Goal: Task Accomplishment & Management: Manage account settings

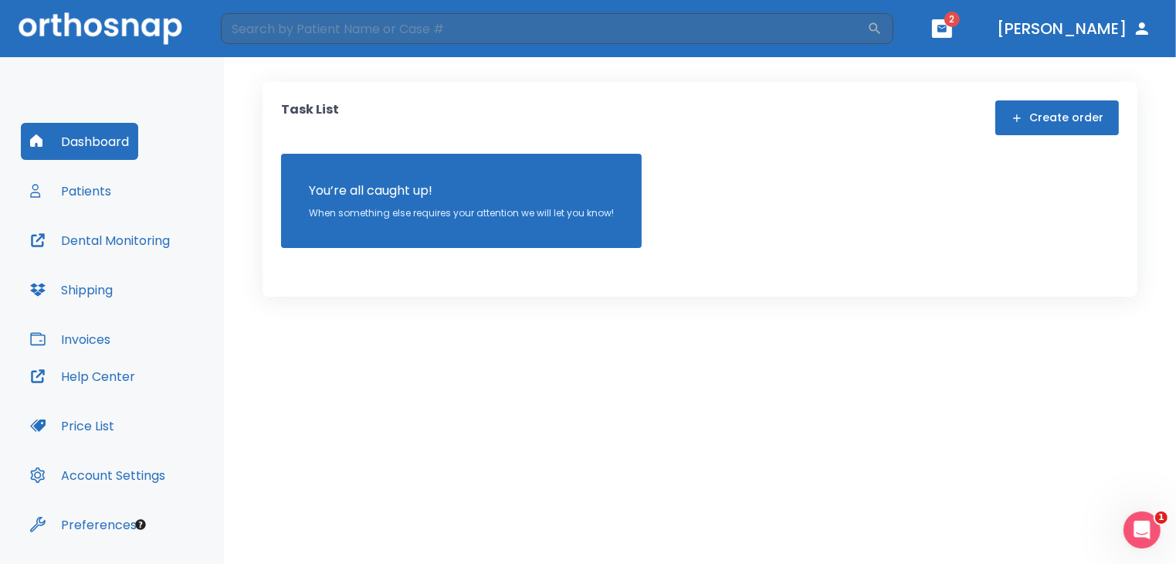
click at [952, 31] on button "button" at bounding box center [942, 28] width 20 height 19
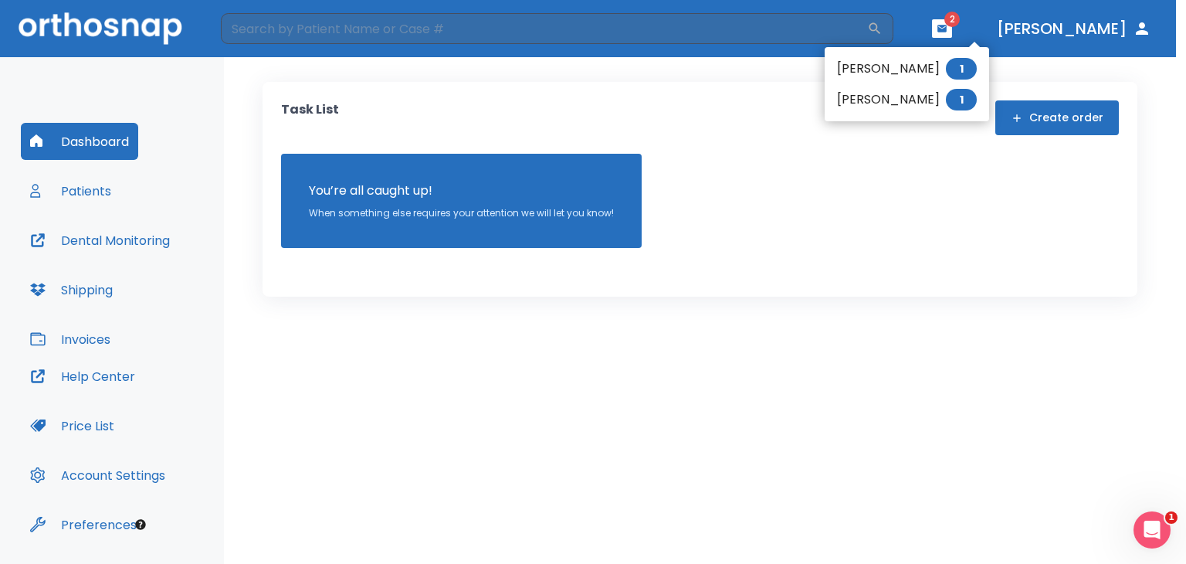
click at [898, 113] on li "[PERSON_NAME] 1" at bounding box center [907, 99] width 165 height 31
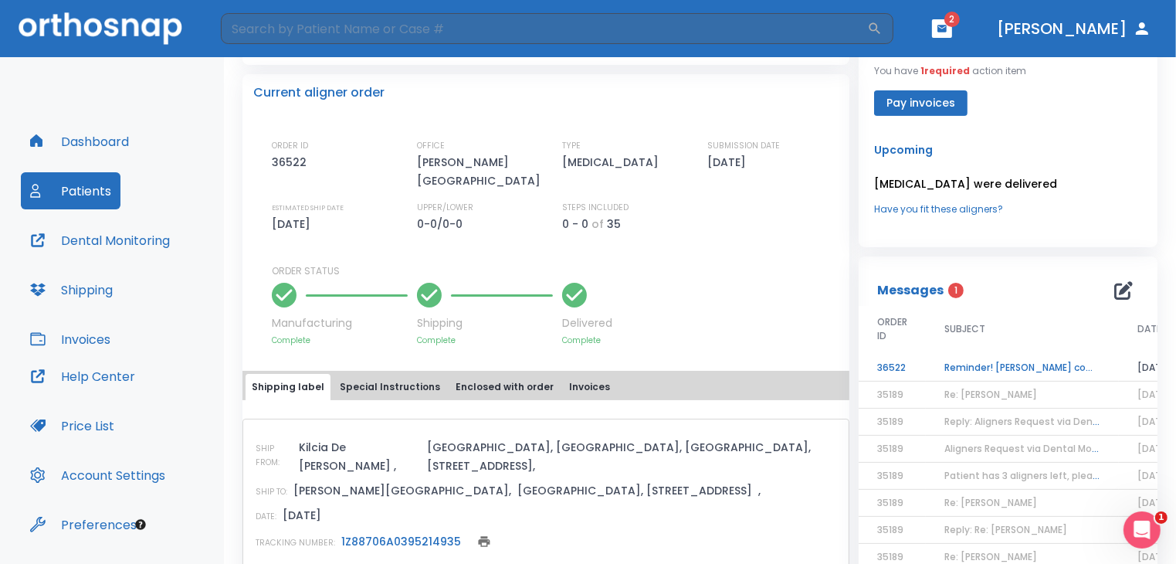
scroll to position [331, 0]
click at [973, 361] on td "Reminder! [PERSON_NAME] completed, please assess final result!" at bounding box center [1022, 366] width 193 height 27
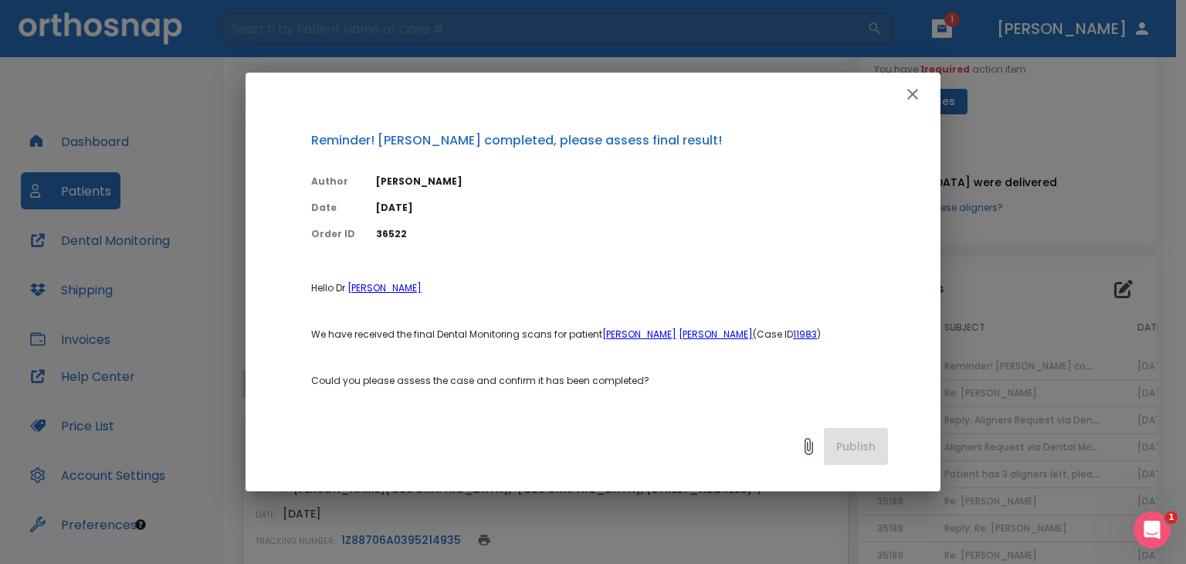
click at [920, 93] on icon "button" at bounding box center [913, 94] width 19 height 19
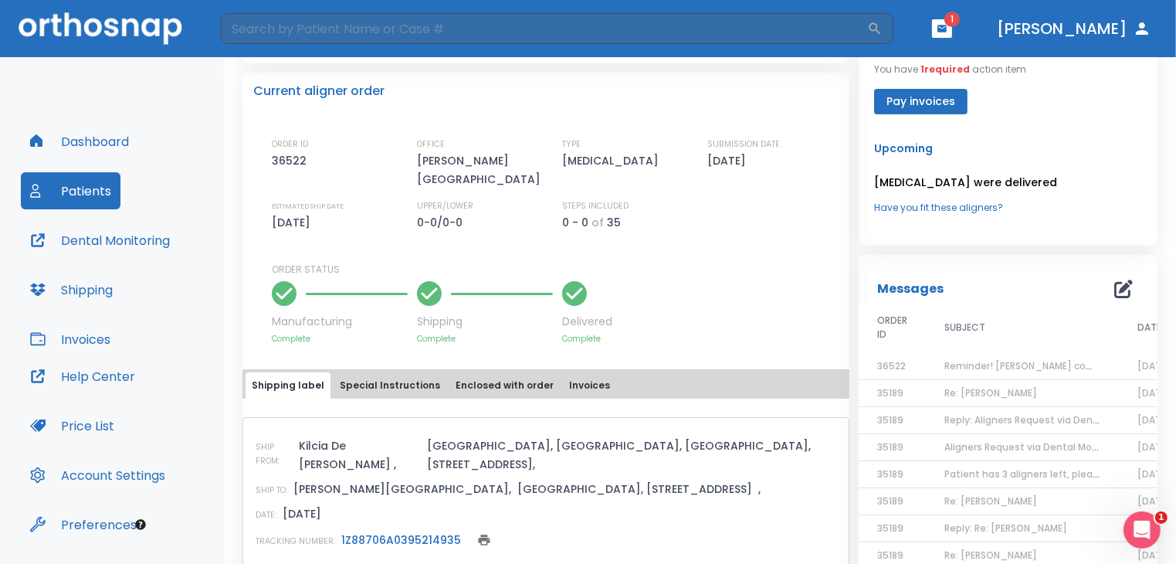
click at [948, 29] on icon "button" at bounding box center [942, 28] width 11 height 11
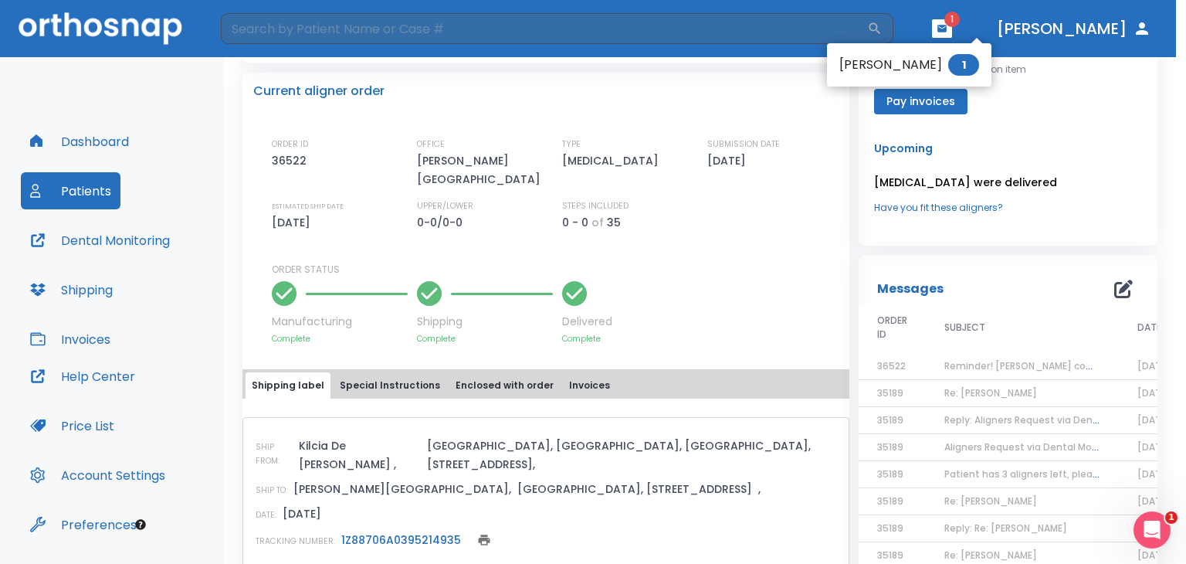
click at [871, 49] on li "[PERSON_NAME] 1" at bounding box center [909, 64] width 165 height 31
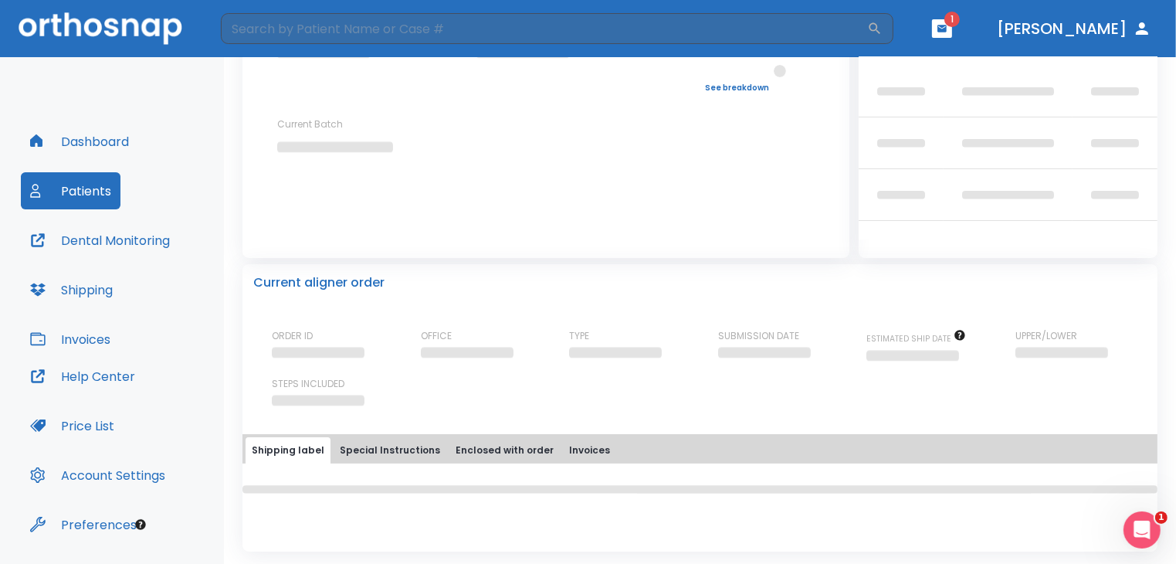
scroll to position [331, 0]
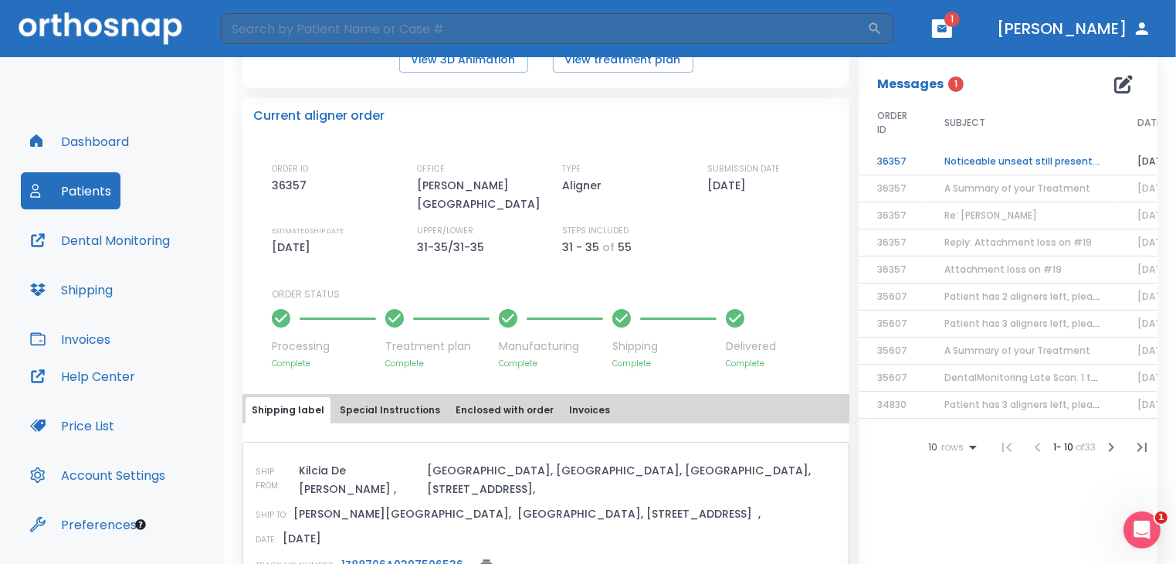
click at [943, 148] on th "SUBJECT" at bounding box center [1022, 124] width 193 height 49
click at [970, 168] on td "Noticeable unseat still present for [PERSON_NAME]" at bounding box center [1022, 161] width 193 height 27
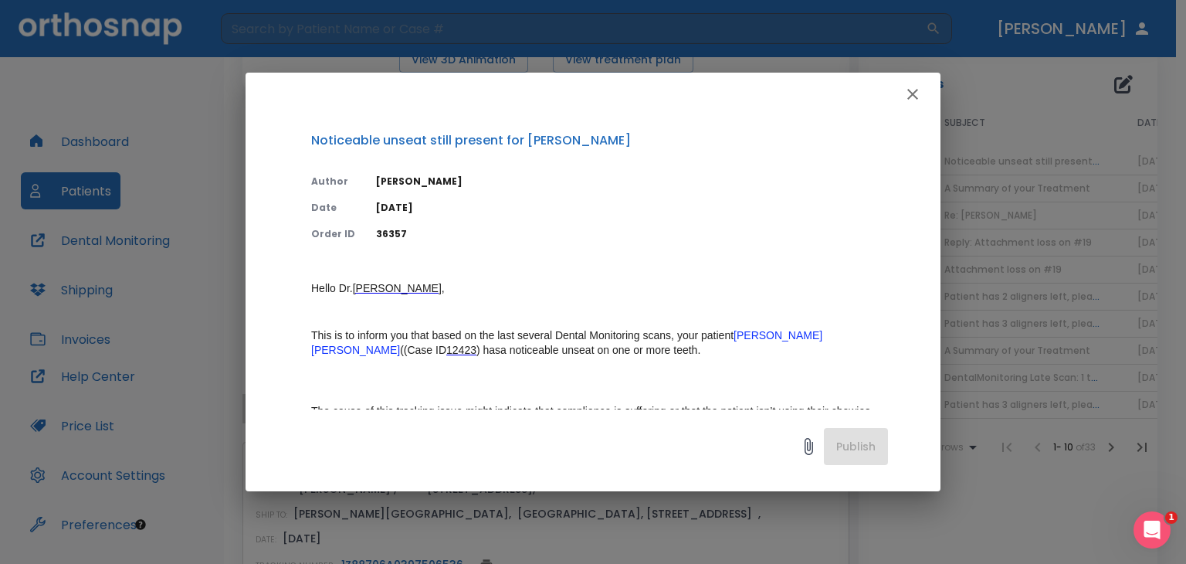
click at [923, 90] on button "button" at bounding box center [913, 94] width 31 height 31
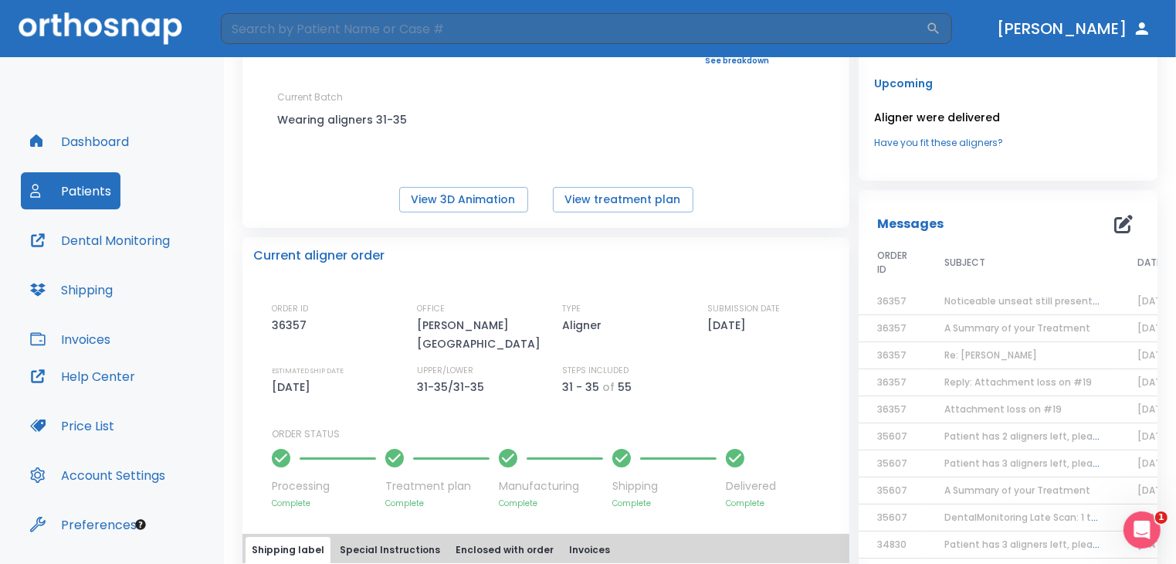
scroll to position [0, 0]
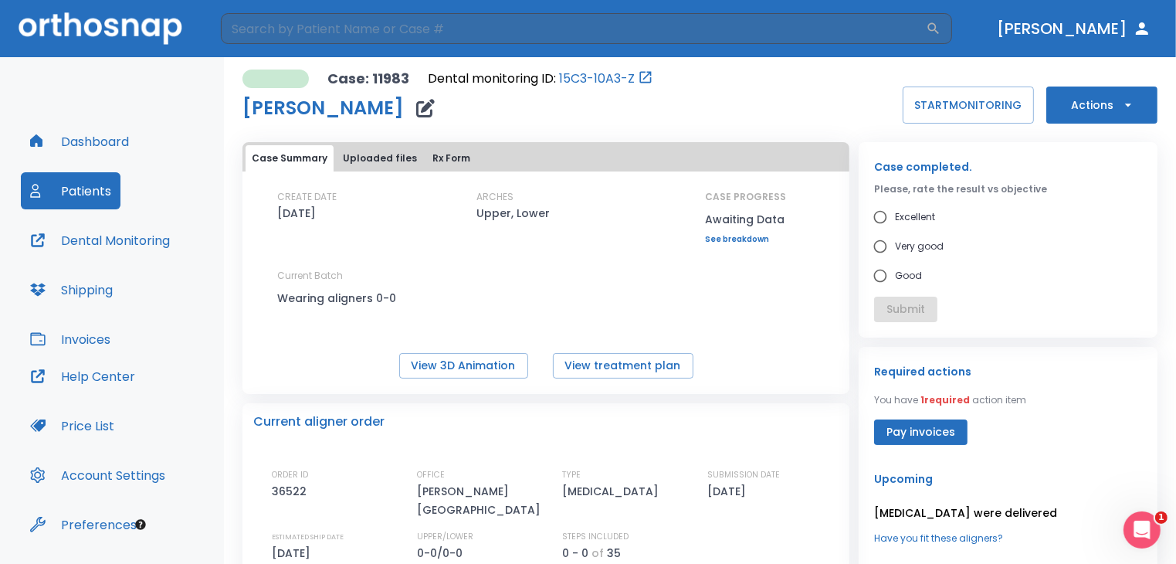
click at [1088, 100] on button "Actions" at bounding box center [1102, 105] width 111 height 37
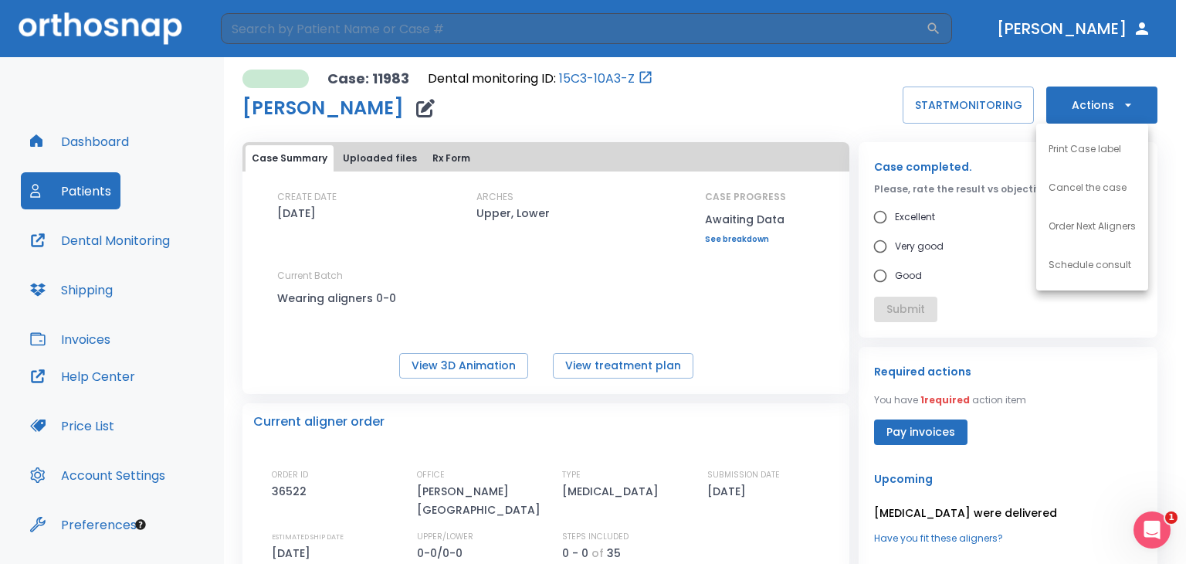
click at [1088, 272] on li "Schedule consult" at bounding box center [1093, 265] width 112 height 39
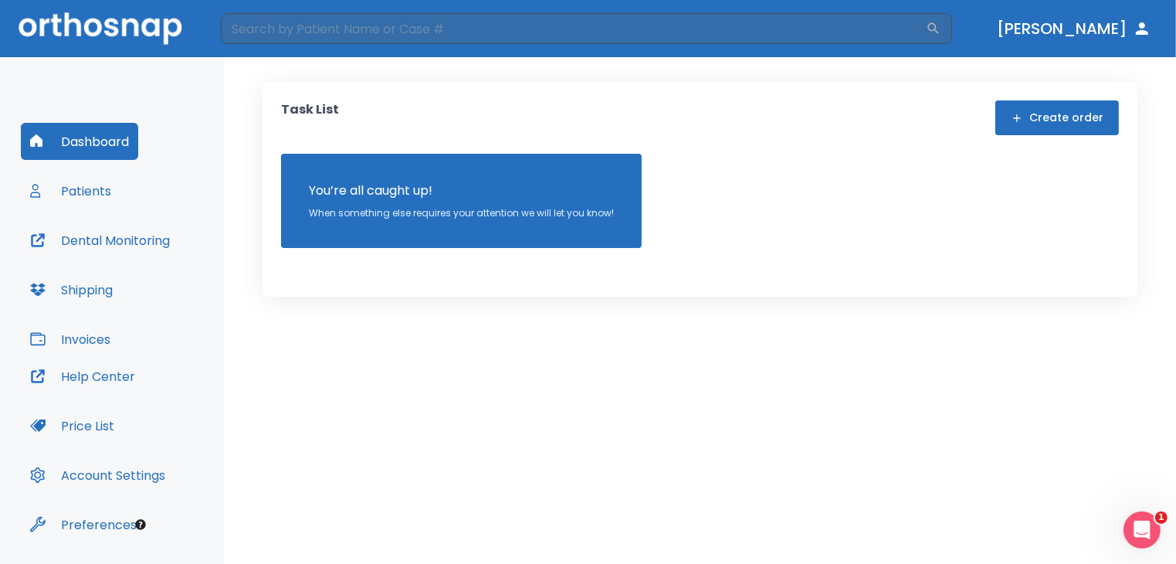
click at [117, 204] on button "Patients" at bounding box center [71, 190] width 100 height 37
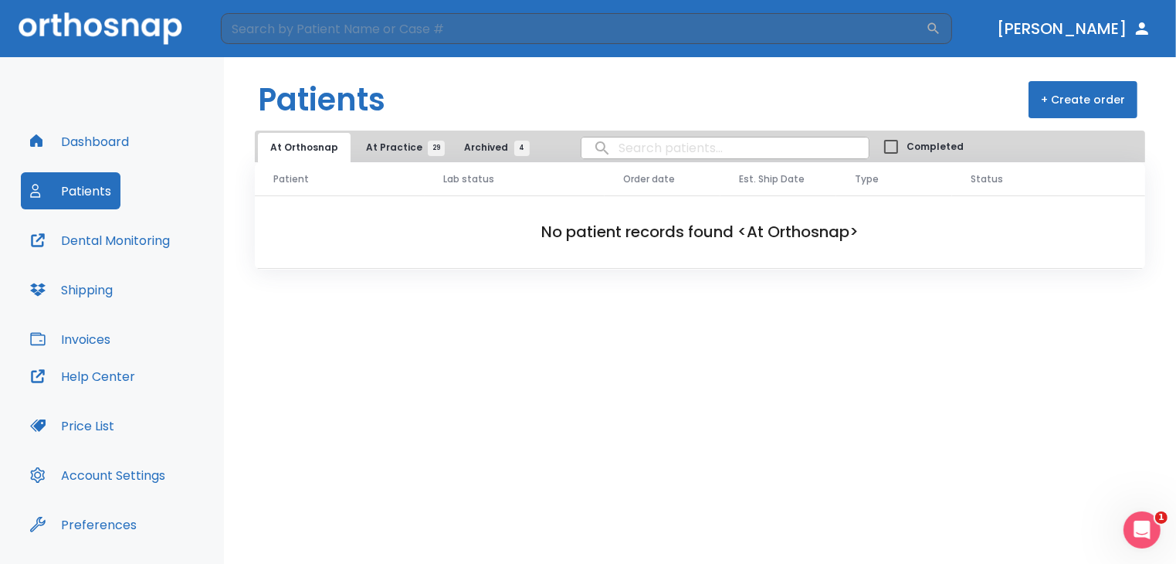
click at [419, 158] on button "At Practice 29" at bounding box center [401, 147] width 95 height 29
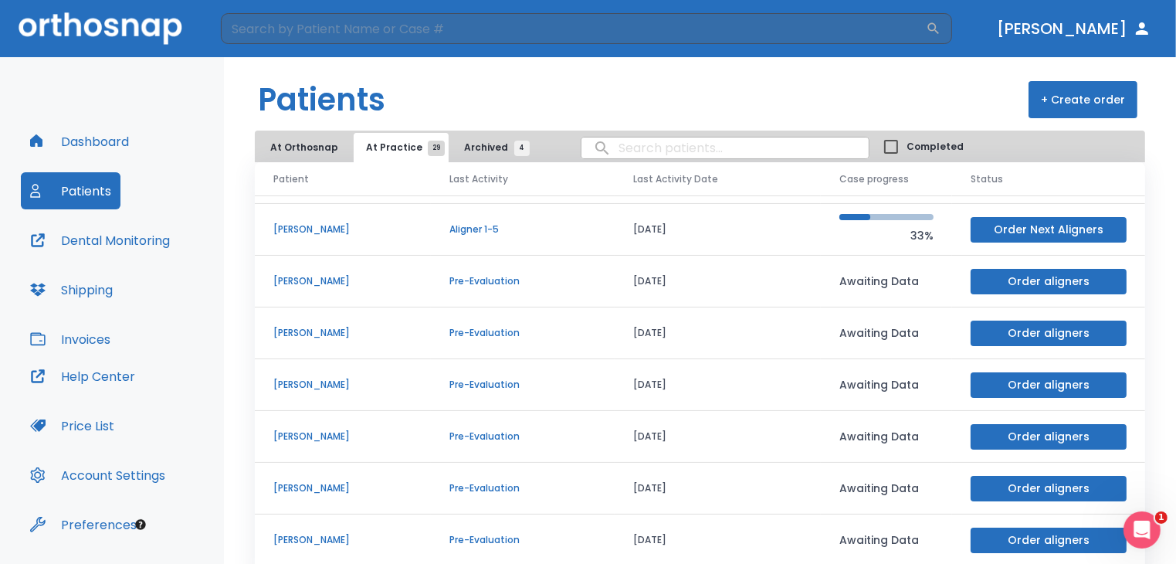
scroll to position [53, 0]
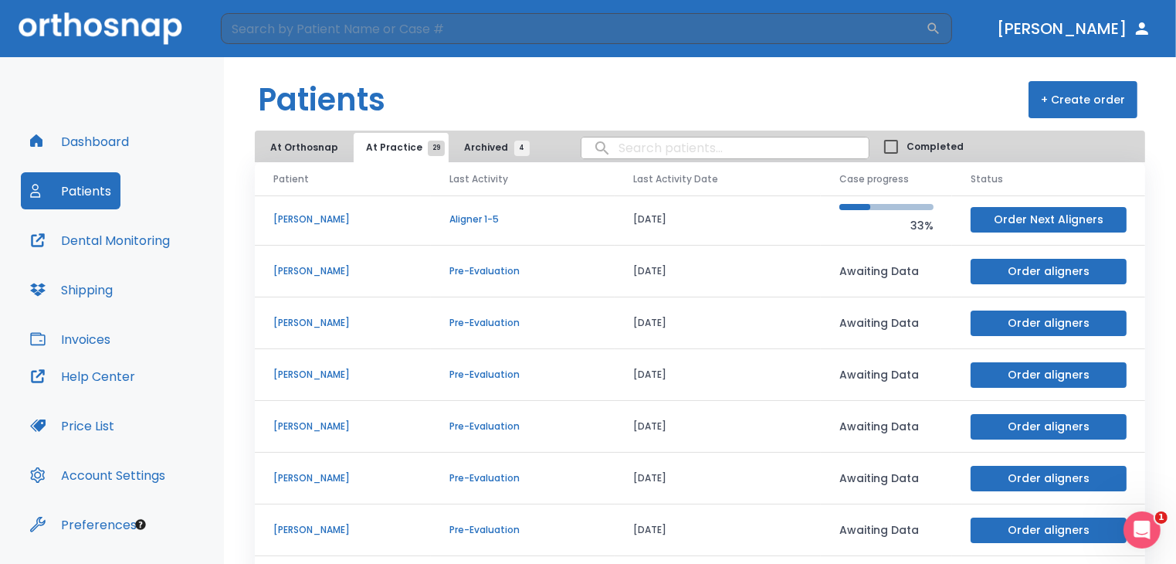
click at [330, 327] on p "[PERSON_NAME]" at bounding box center [342, 323] width 139 height 14
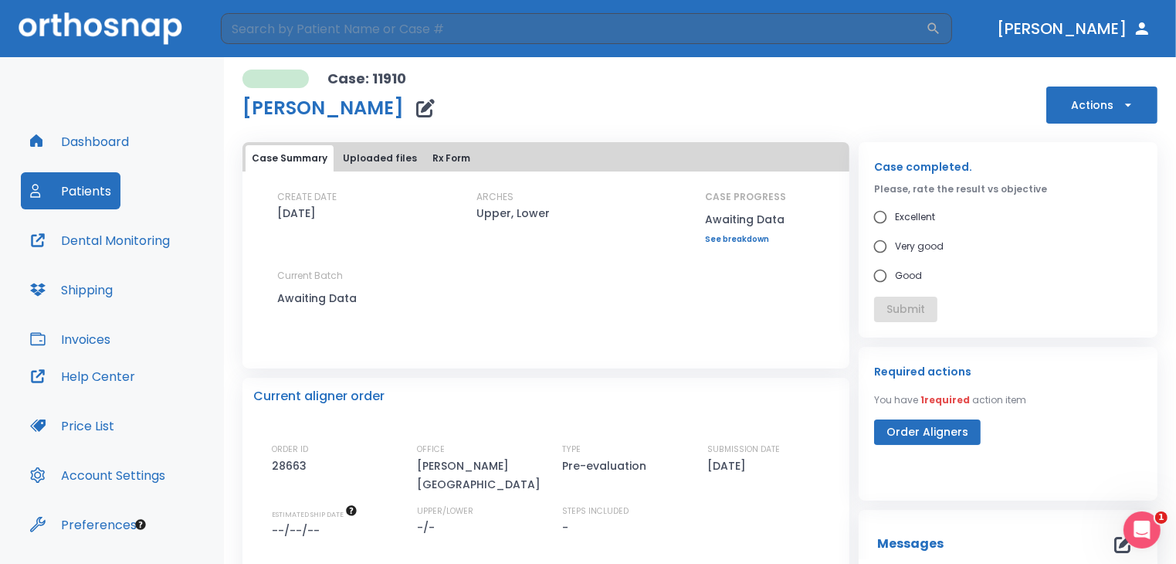
click at [1098, 117] on button "Actions" at bounding box center [1102, 105] width 111 height 37
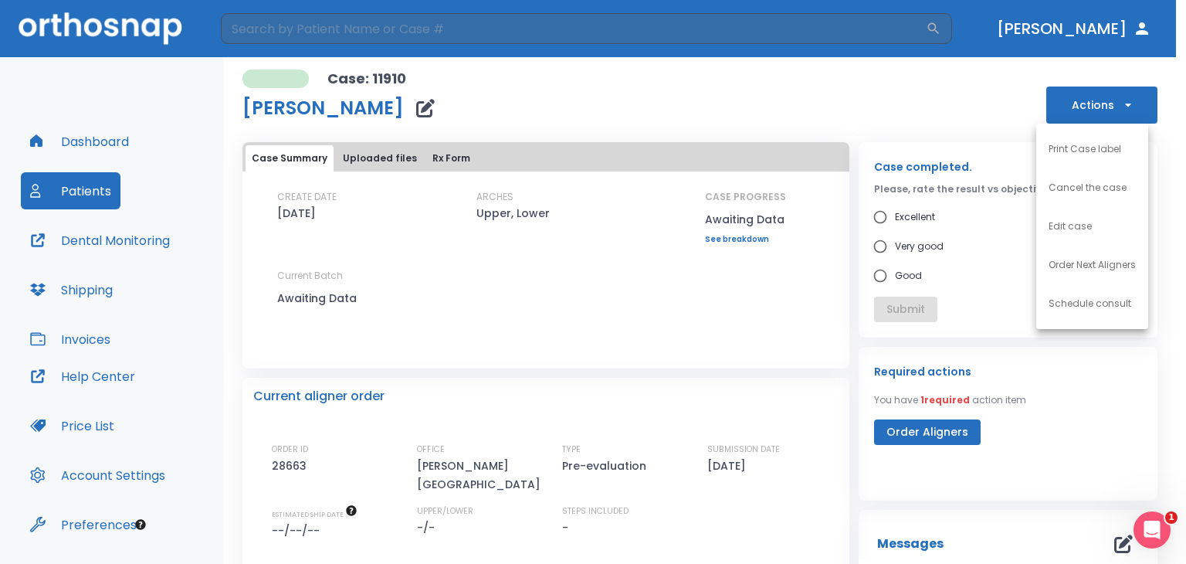
click at [1074, 307] on p "Schedule consult" at bounding box center [1090, 304] width 83 height 14
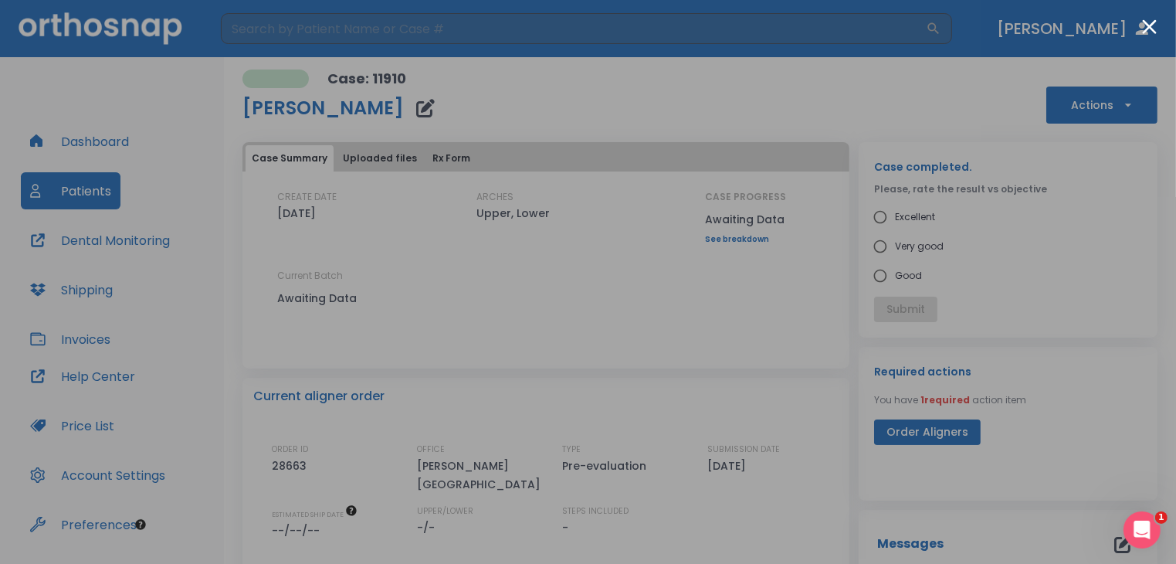
click at [1145, 46] on div at bounding box center [588, 282] width 1176 height 564
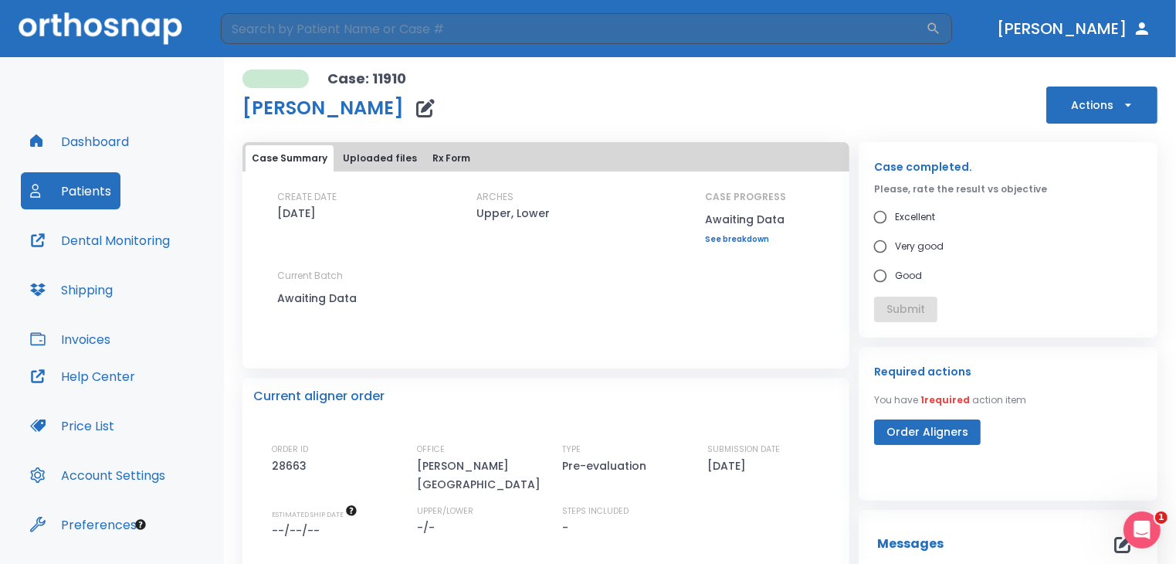
click at [1105, 114] on button "Actions" at bounding box center [1102, 105] width 111 height 37
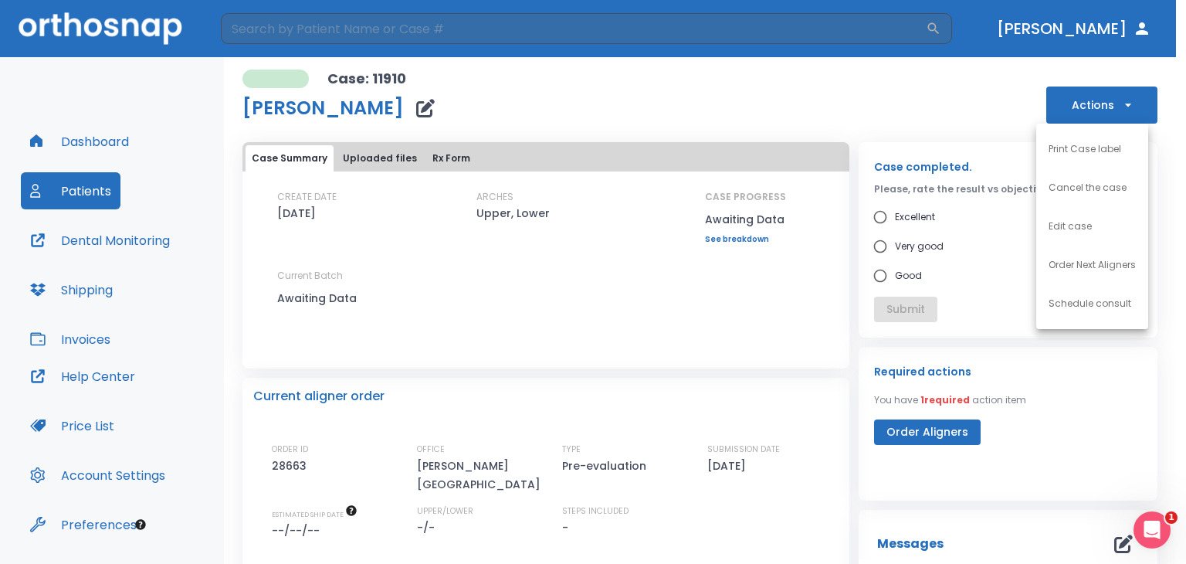
click at [1067, 299] on p "Schedule consult" at bounding box center [1090, 304] width 83 height 14
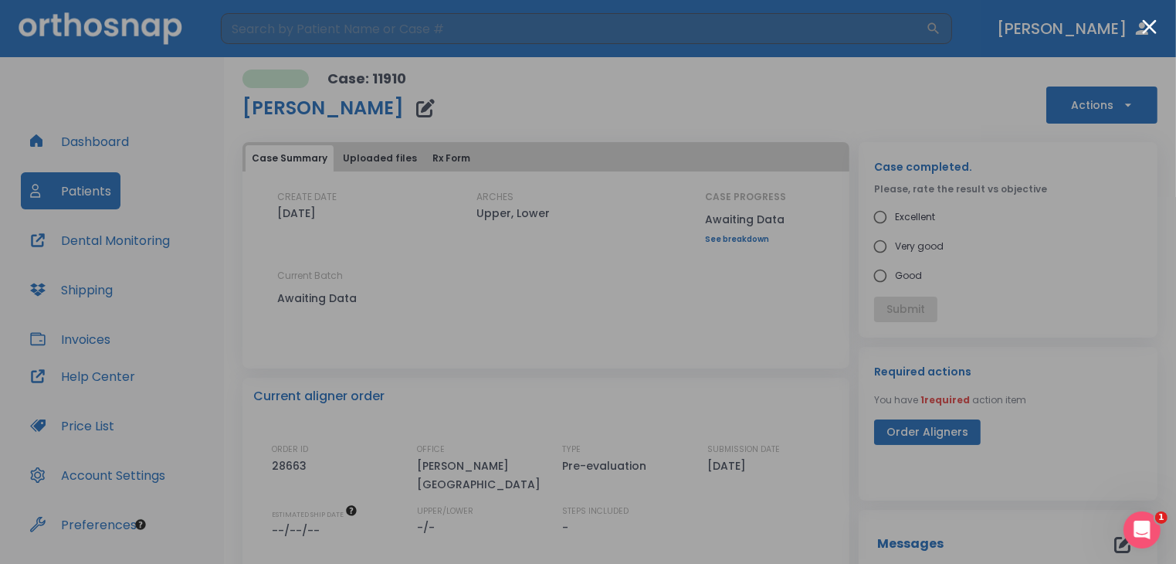
click at [1154, 18] on div at bounding box center [588, 282] width 1176 height 564
